Goal: Task Accomplishment & Management: Use online tool/utility

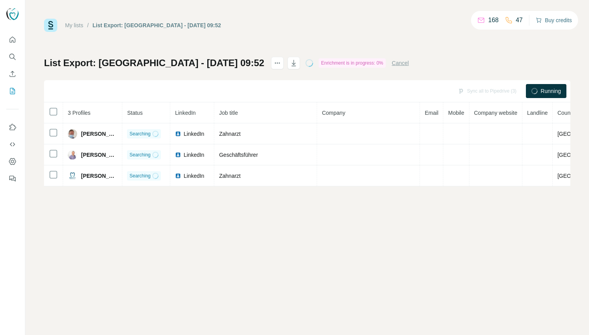
click at [549, 18] on button "Buy credits" at bounding box center [554, 20] width 36 height 11
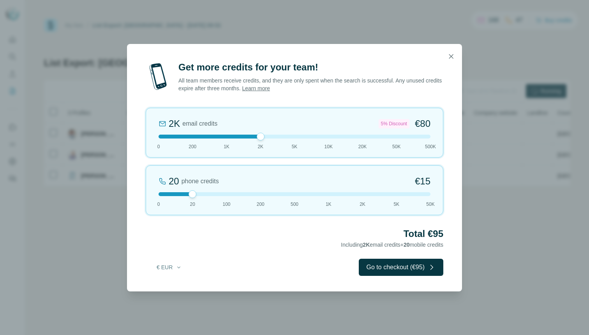
drag, startPoint x: 192, startPoint y: 134, endPoint x: 265, endPoint y: 137, distance: 72.1
click at [265, 137] on div at bounding box center [295, 137] width 272 height 4
drag, startPoint x: 261, startPoint y: 138, endPoint x: 287, endPoint y: 138, distance: 26.9
click at [287, 138] on div at bounding box center [295, 137] width 272 height 4
drag, startPoint x: 287, startPoint y: 138, endPoint x: 257, endPoint y: 134, distance: 30.9
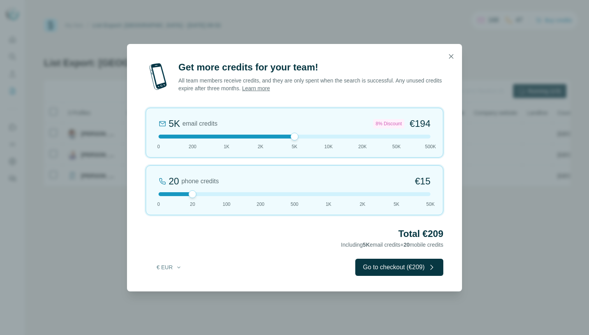
click at [257, 135] on div at bounding box center [295, 137] width 272 height 4
drag, startPoint x: 194, startPoint y: 194, endPoint x: 265, endPoint y: 194, distance: 70.9
click at [265, 194] on div at bounding box center [295, 194] width 272 height 4
click at [299, 193] on div at bounding box center [295, 194] width 272 height 4
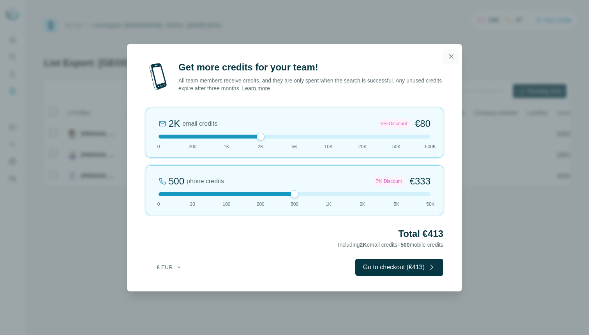
click at [449, 56] on icon "button" at bounding box center [451, 57] width 8 height 8
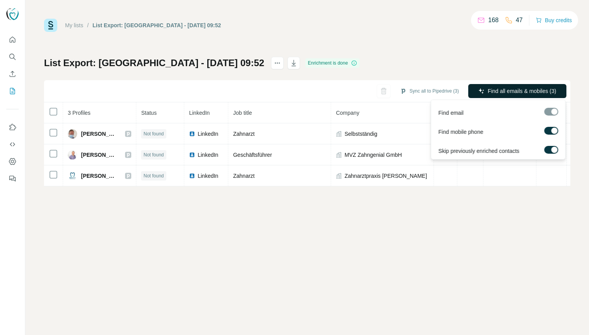
click at [532, 89] on span "Find all emails & mobiles (3)" at bounding box center [522, 91] width 69 height 8
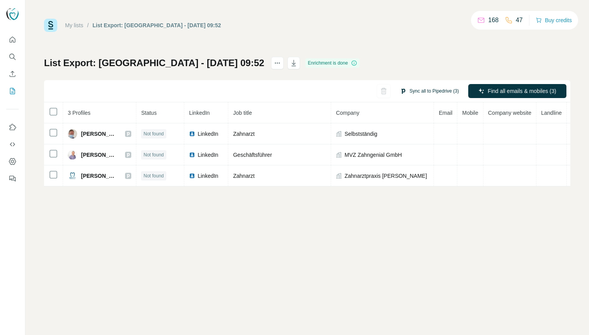
click at [408, 90] on button "Sync all to Pipedrive (3)" at bounding box center [430, 91] width 70 height 12
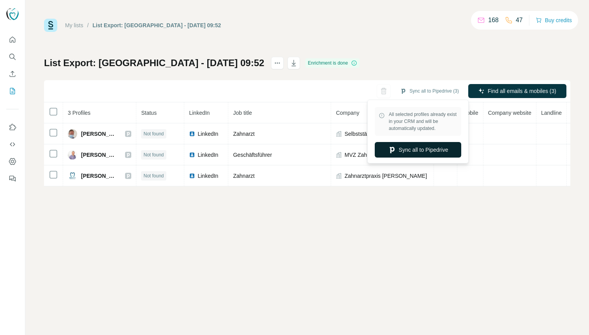
click at [426, 148] on button "Sync all to Pipedrive" at bounding box center [418, 150] width 86 height 16
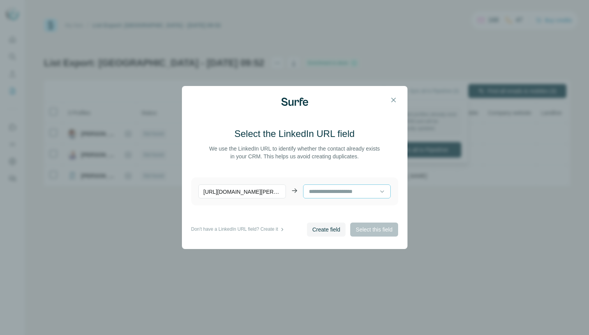
click at [330, 188] on input at bounding box center [343, 191] width 71 height 9
click at [303, 165] on main "Select the LinkedIn URL field We use the LinkedIn URL to identify whether the c…" at bounding box center [294, 175] width 207 height 95
click at [268, 194] on p "[URL][DOMAIN_NAME][PERSON_NAME]" at bounding box center [242, 192] width 88 height 14
click at [337, 202] on div "[URL][DOMAIN_NAME][PERSON_NAME] No results. Let's try again!" at bounding box center [294, 192] width 207 height 28
click at [337, 194] on input at bounding box center [343, 191] width 71 height 9
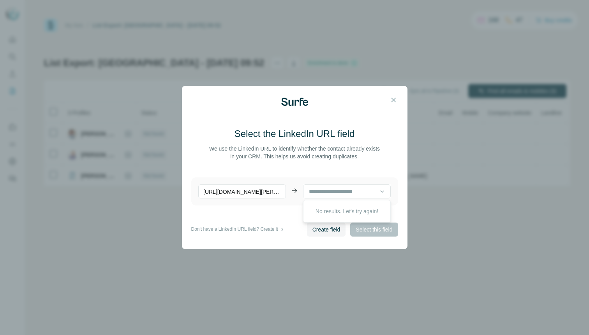
click at [332, 207] on div "No results. Let's try again!" at bounding box center [347, 211] width 84 height 19
click at [396, 97] on icon "button" at bounding box center [394, 100] width 8 height 8
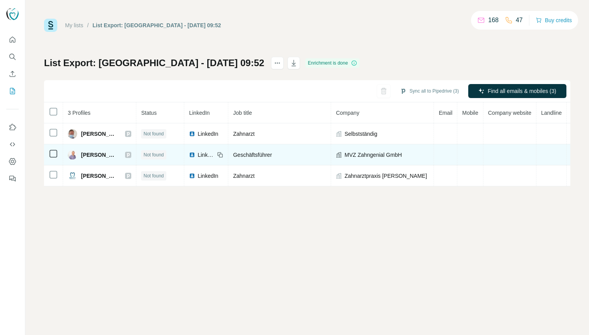
scroll to position [0, 55]
